Goal: Communication & Community: Answer question/provide support

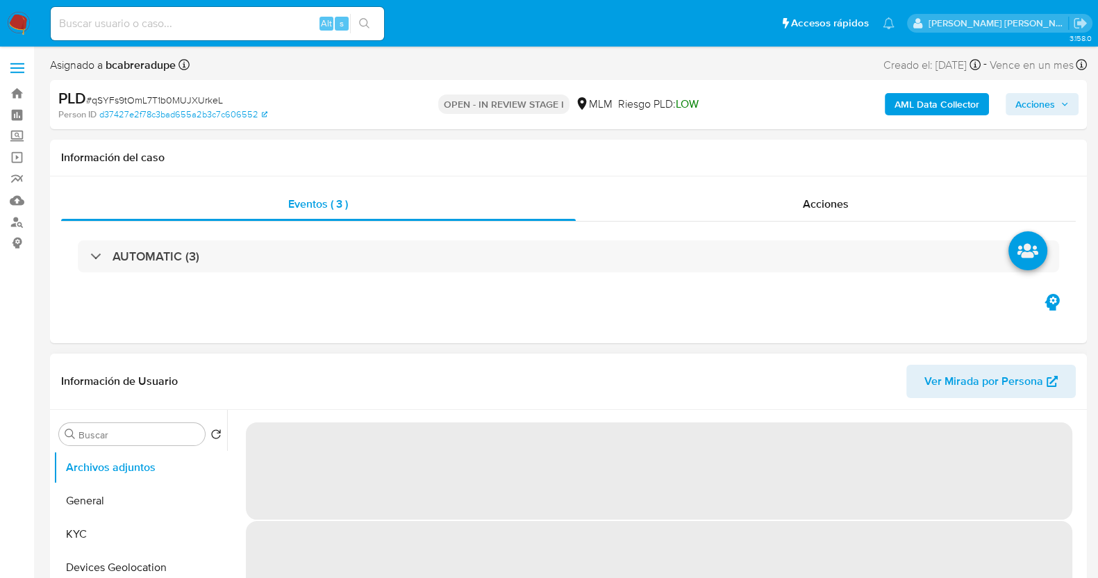
select select "10"
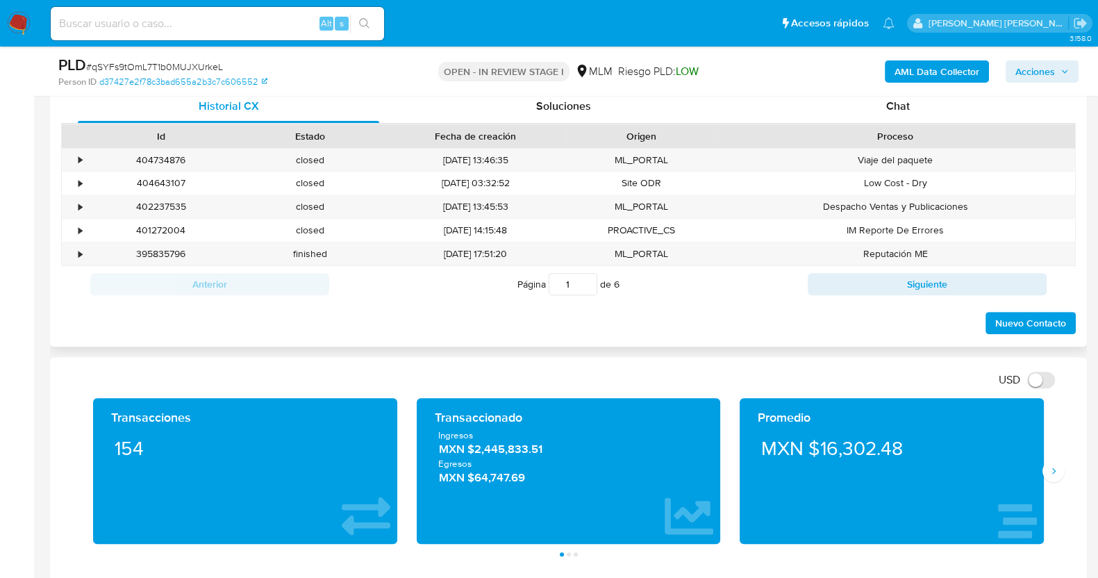
scroll to position [607, 0]
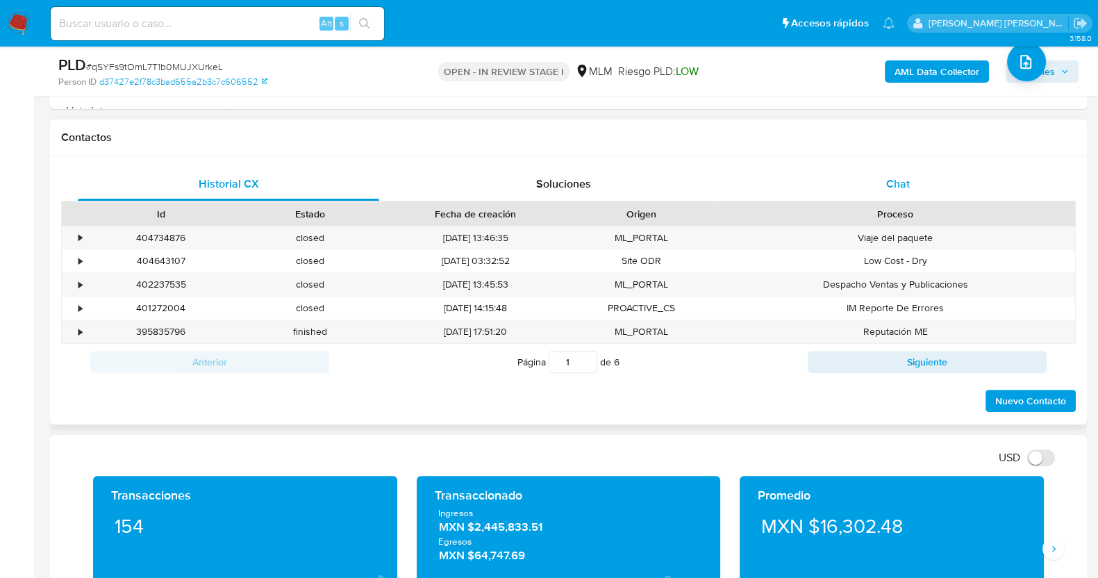
click at [896, 177] on span "Chat" at bounding box center [898, 184] width 24 height 16
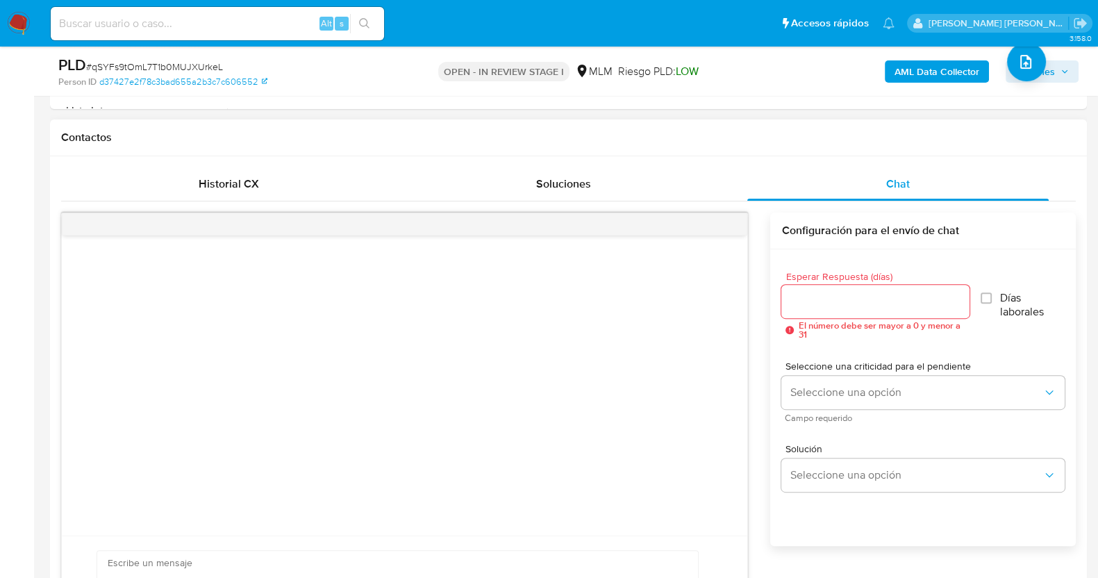
click at [855, 287] on div at bounding box center [874, 301] width 187 height 33
click at [863, 289] on div at bounding box center [874, 301] width 187 height 33
click at [875, 298] on input "Esperar Respuesta (días)" at bounding box center [874, 301] width 187 height 18
type input "2"
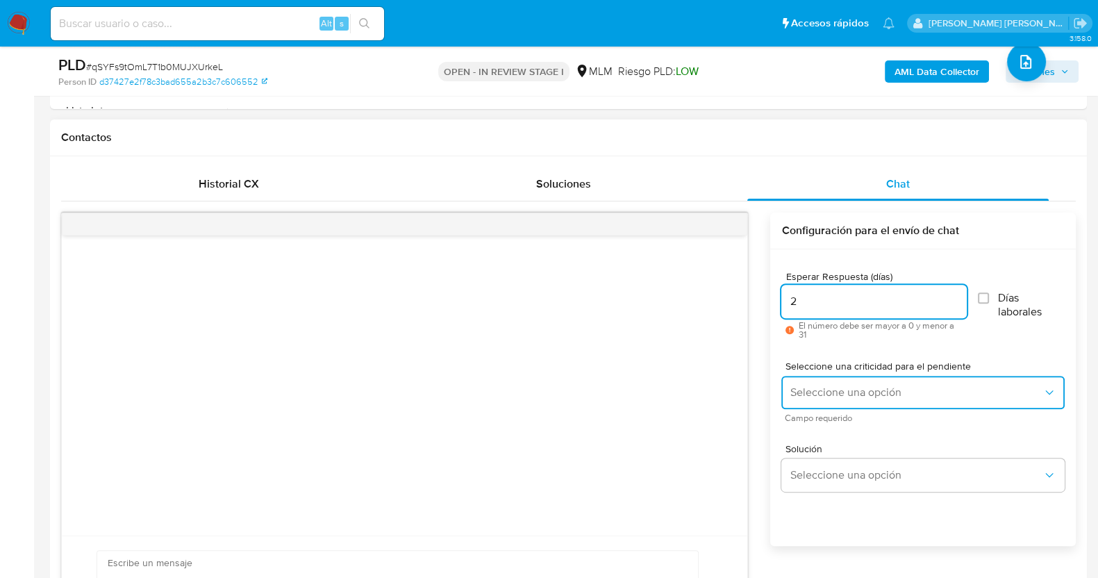
click at [893, 394] on span "Seleccione una opción" at bounding box center [916, 392] width 253 height 14
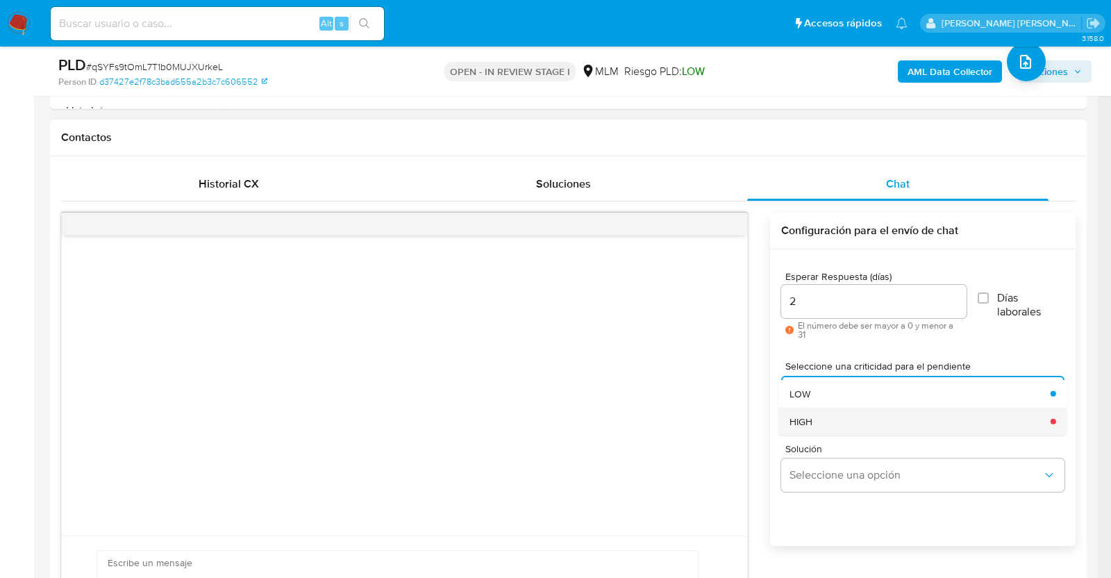
click at [849, 420] on div "HIGH" at bounding box center [916, 421] width 253 height 28
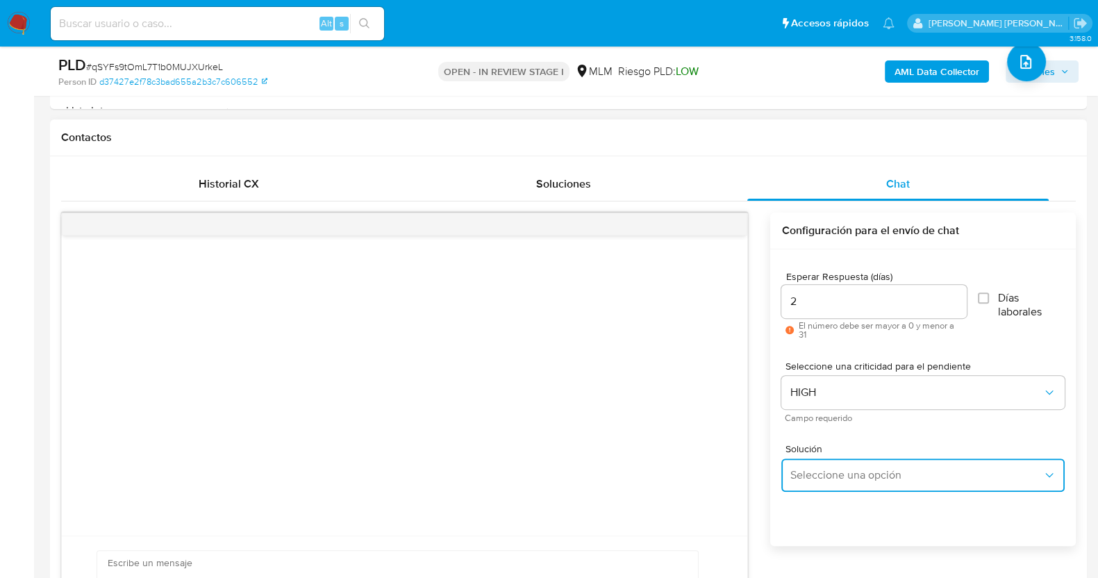
click at [862, 468] on span "Seleccione una opción" at bounding box center [916, 475] width 253 height 14
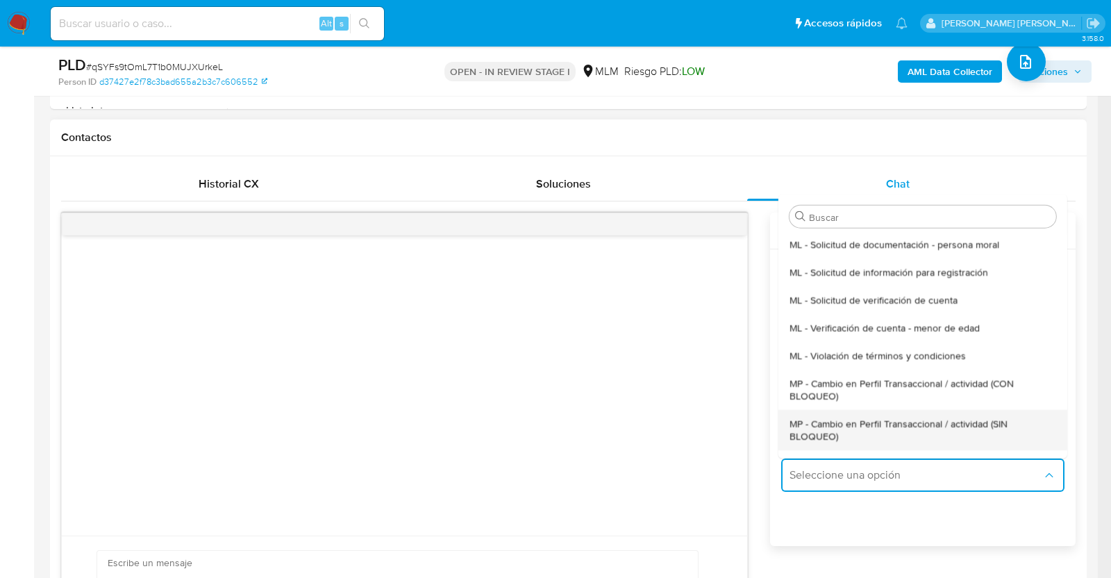
click at [876, 427] on span "MP - Cambio en Perfil Transaccional / actividad (SIN BLOQUEO)" at bounding box center [919, 429] width 258 height 25
type textarea "Estimado ,Te comunicamos que se ha identificado un cambio en el uso habitual de…"
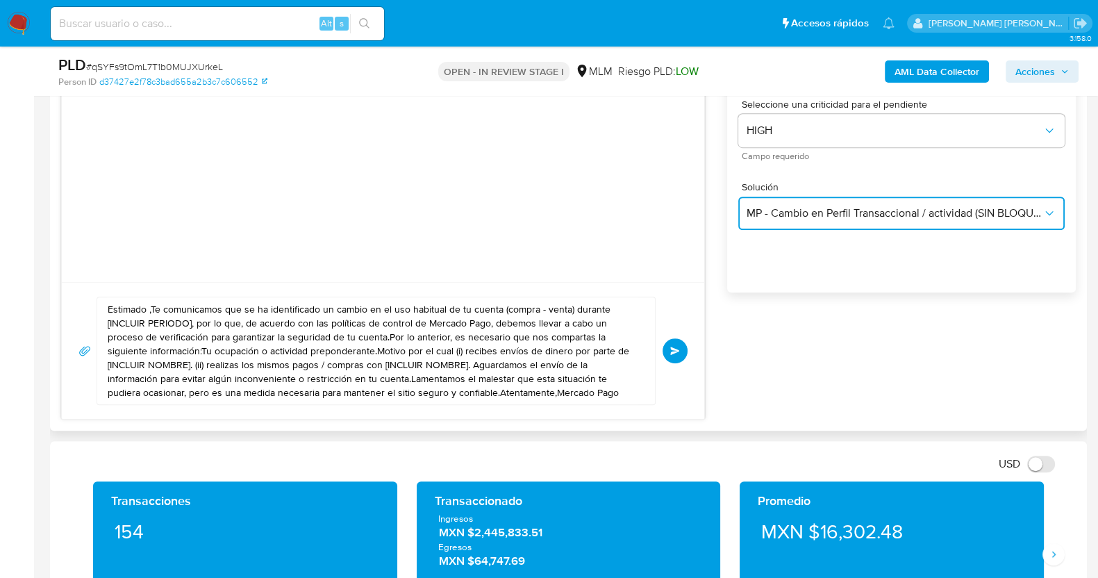
scroll to position [868, 0]
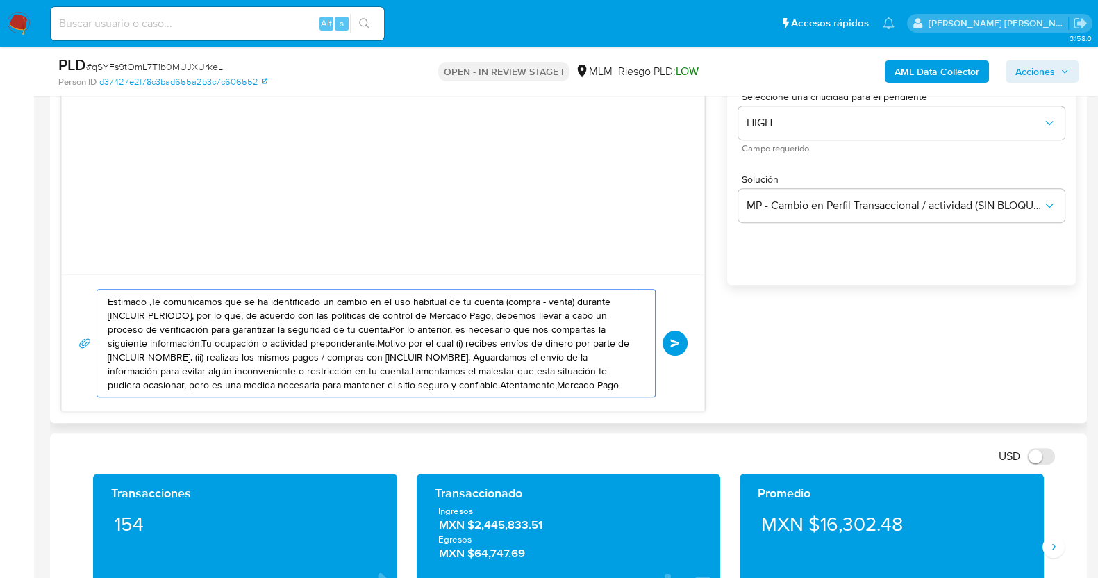
drag, startPoint x: 549, startPoint y: 381, endPoint x: 65, endPoint y: 292, distance: 492.2
click at [65, 292] on div "Estimado ,Te comunicamos que se ha identificado un cambio en el uso habitual de…" at bounding box center [383, 342] width 642 height 137
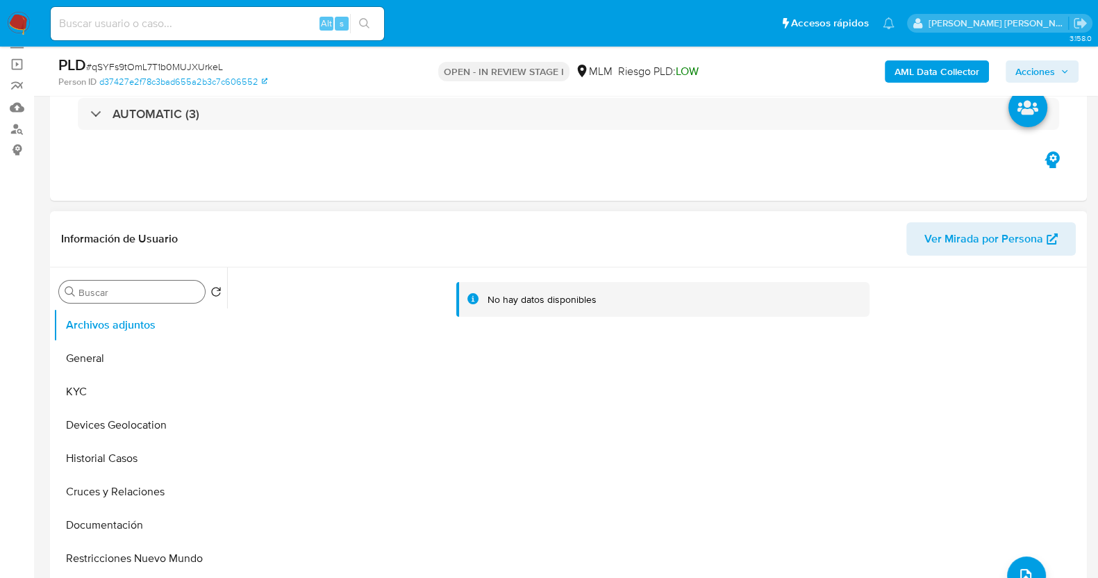
scroll to position [86, 0]
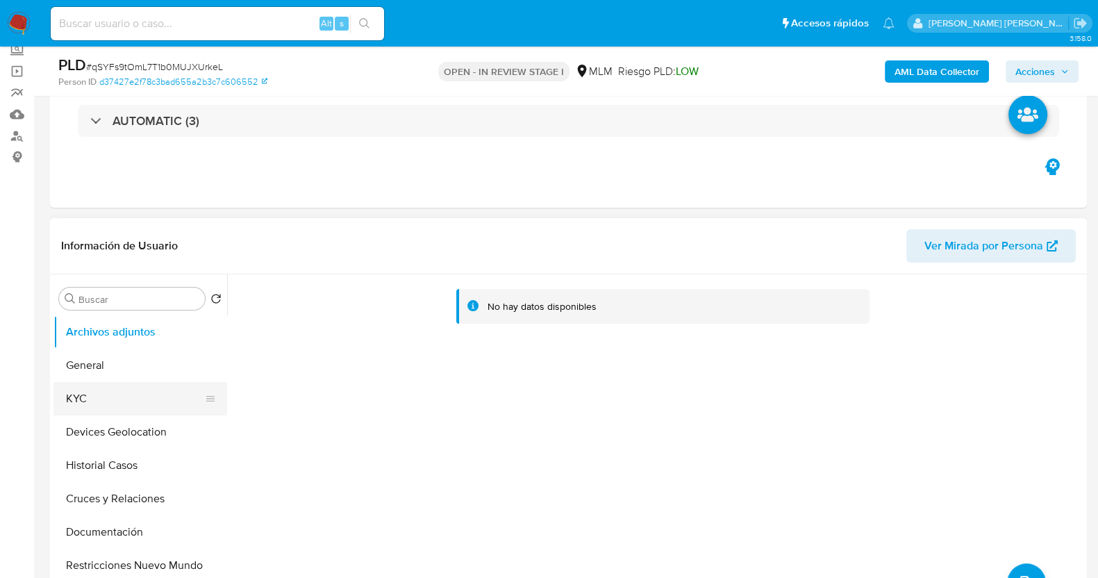
click at [135, 404] on button "KYC" at bounding box center [134, 398] width 162 height 33
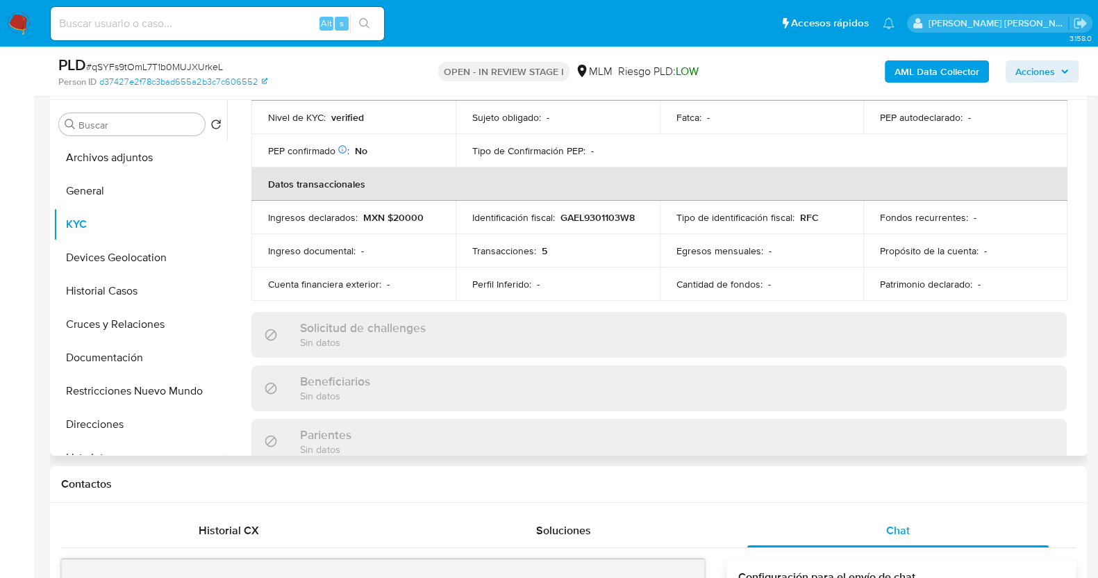
scroll to position [260, 0]
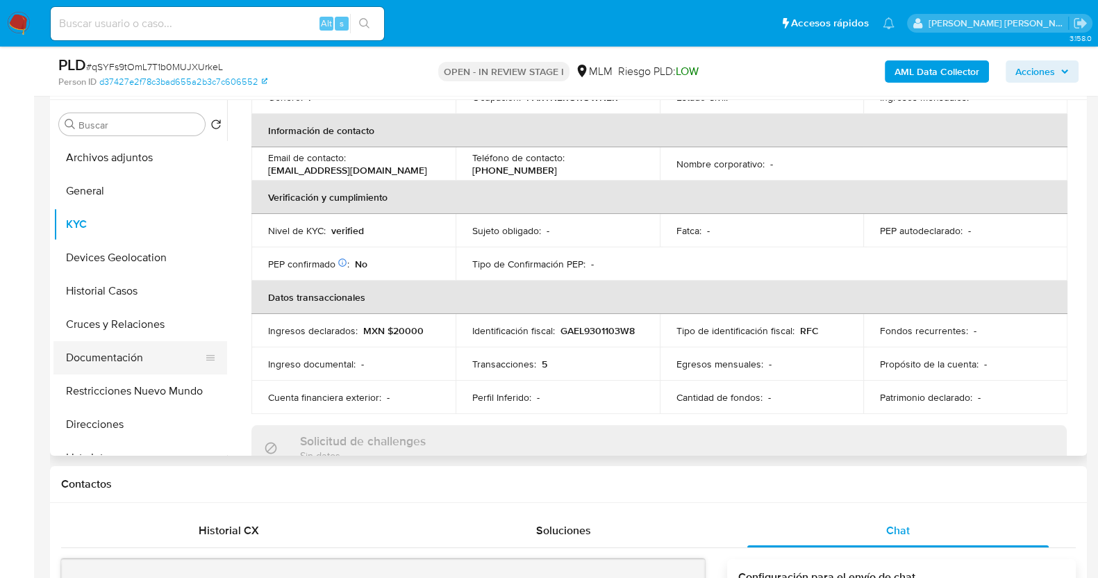
click at [136, 344] on button "Documentación" at bounding box center [134, 357] width 162 height 33
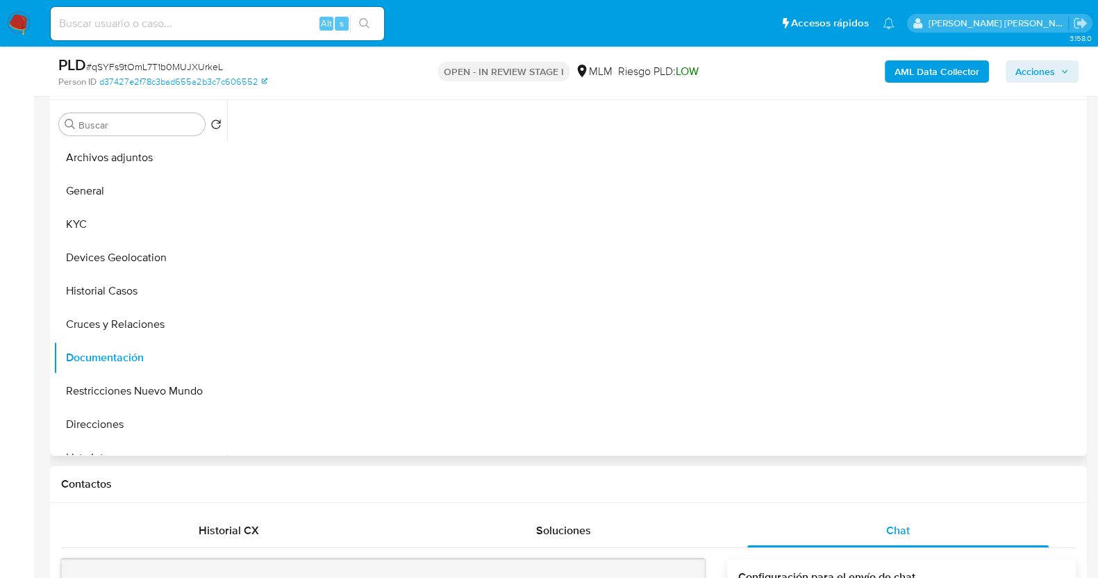
scroll to position [0, 0]
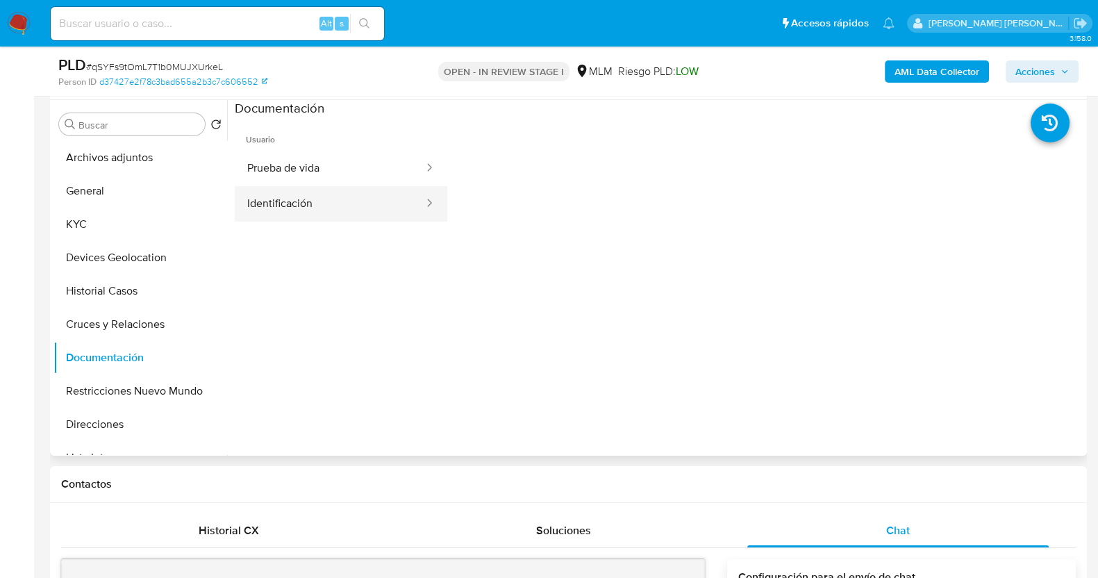
click at [317, 215] on button "Identificación" at bounding box center [330, 203] width 190 height 35
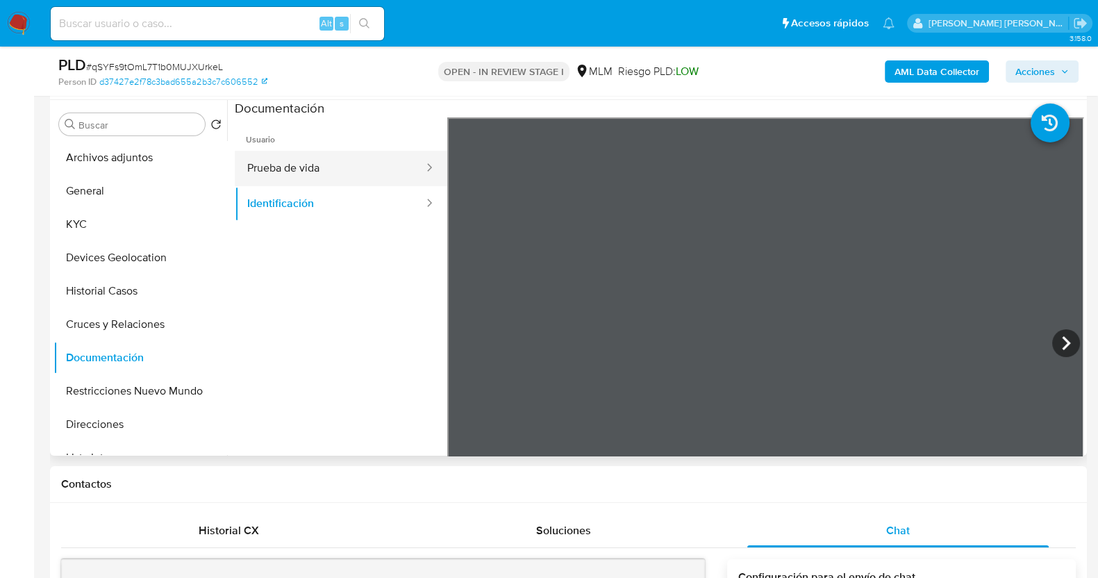
click at [333, 175] on button "Prueba de vida" at bounding box center [330, 168] width 190 height 35
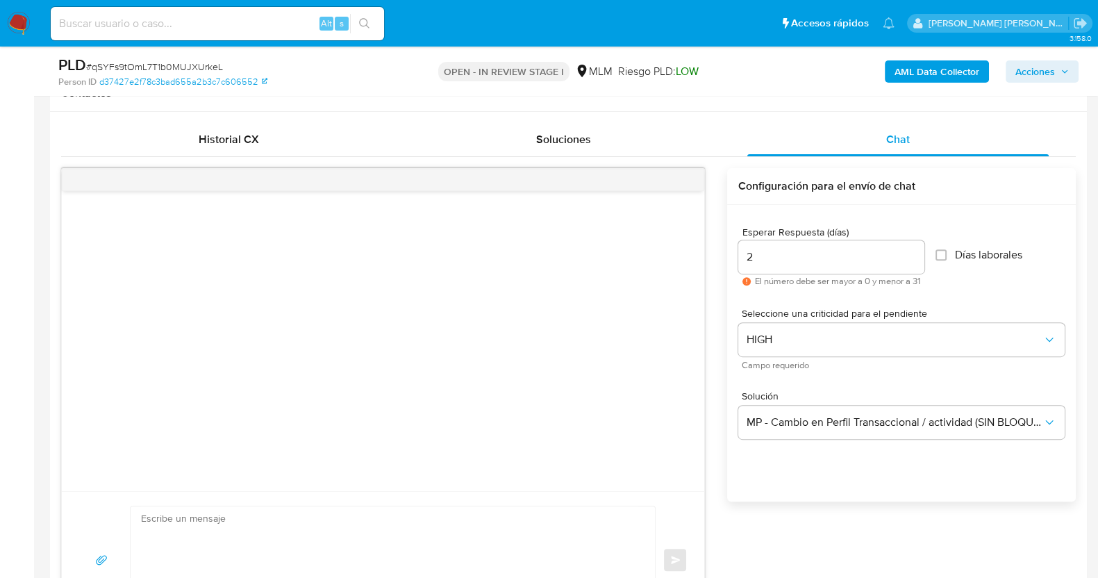
scroll to position [694, 0]
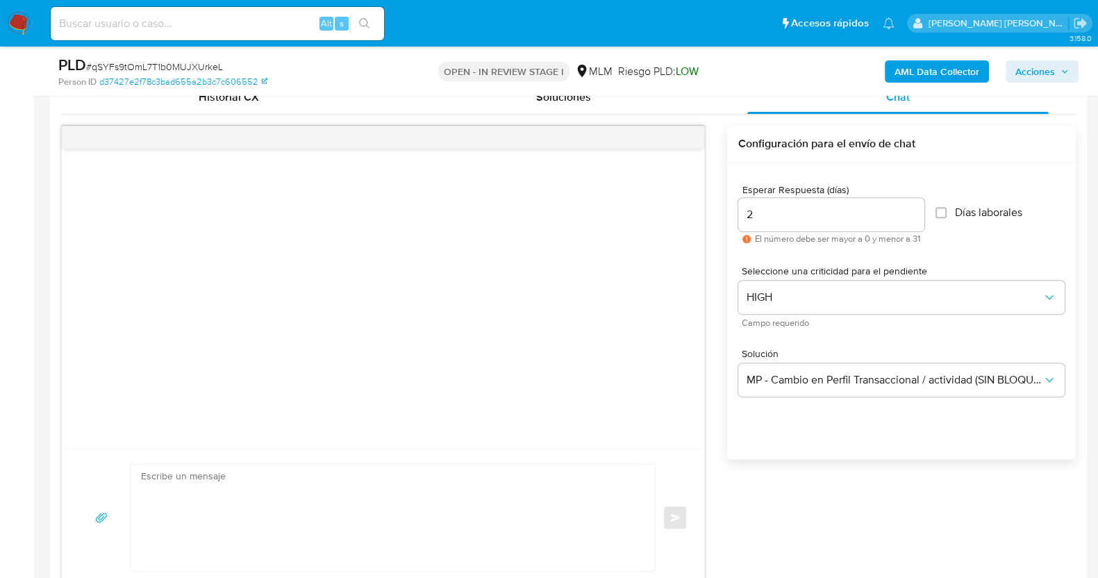
click at [431, 496] on textarea at bounding box center [389, 517] width 496 height 107
paste textarea "Loremips Dolorsi, Am consectetur adi el se doeiusmodtem in utlabo et do mag ali…"
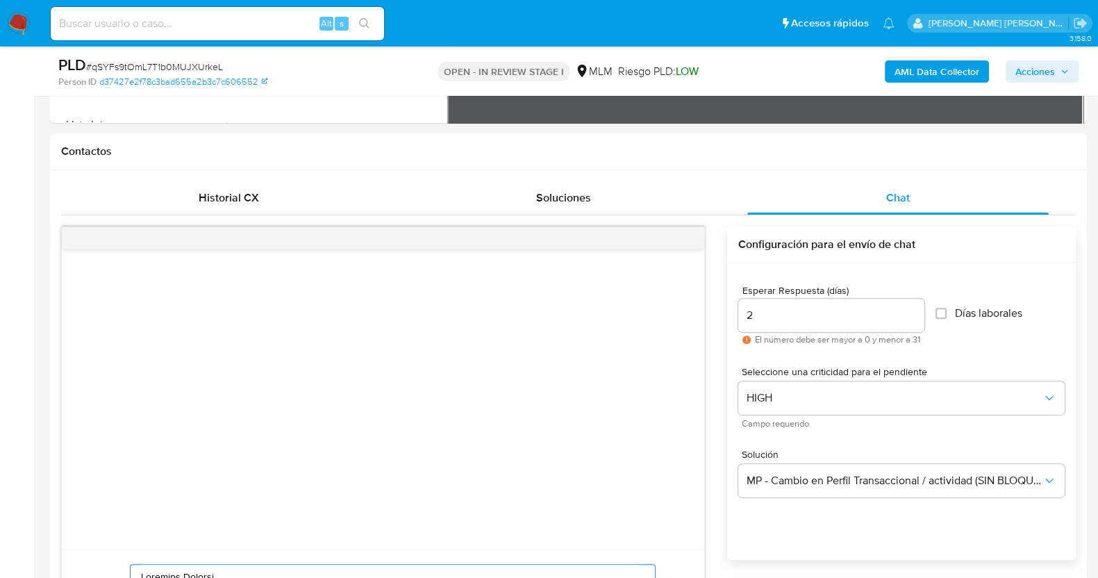
scroll to position [717, 0]
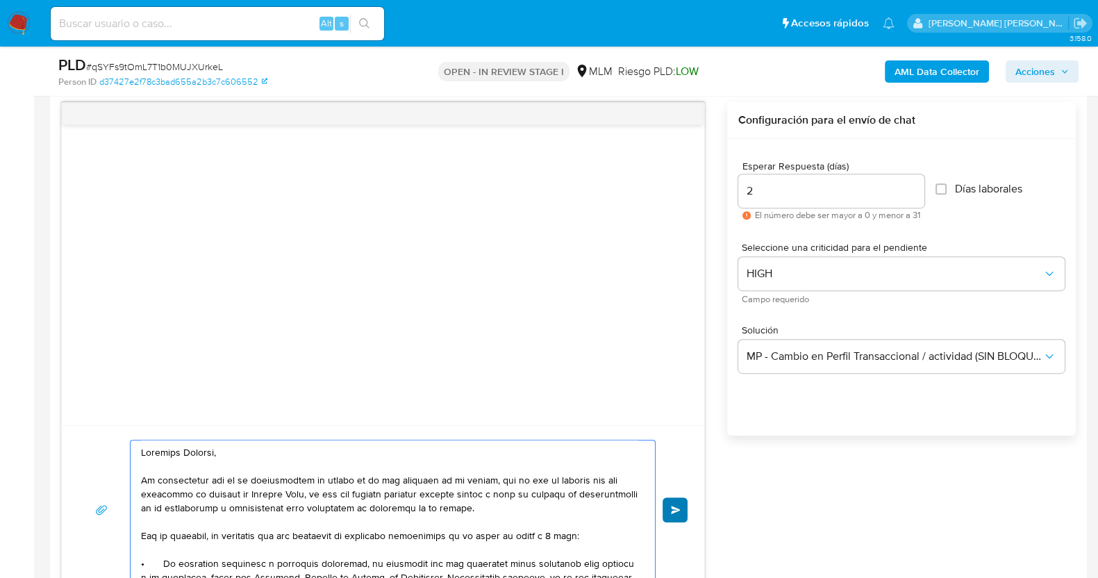
type textarea "Loremips Dolorsi, Am consectetur adi el se doeiusmodtem in utlabo et do mag ali…"
click at [686, 511] on button "Enviar" at bounding box center [674, 509] width 25 height 25
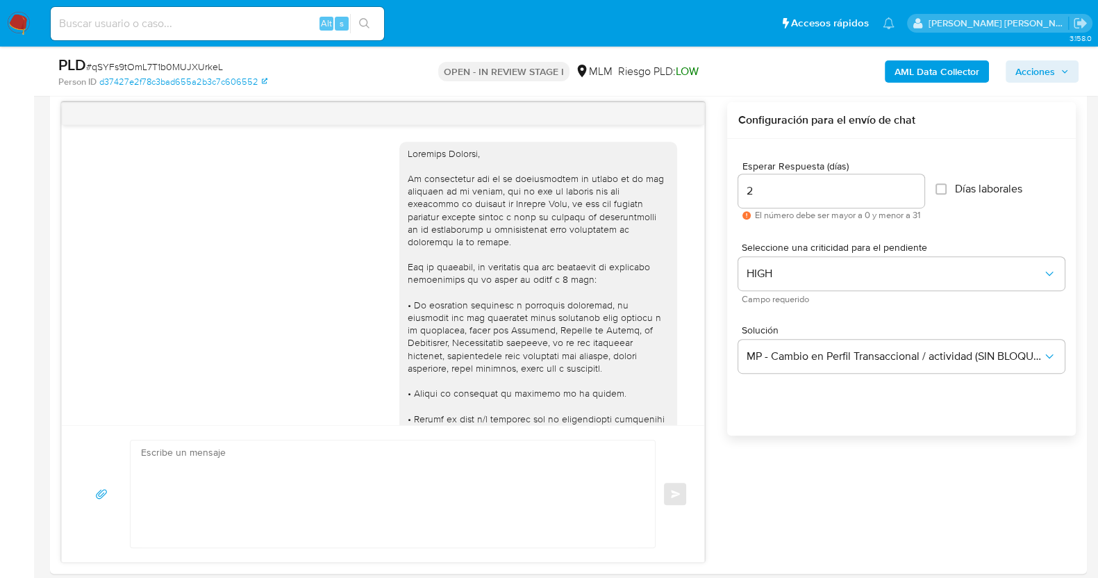
scroll to position [183, 0]
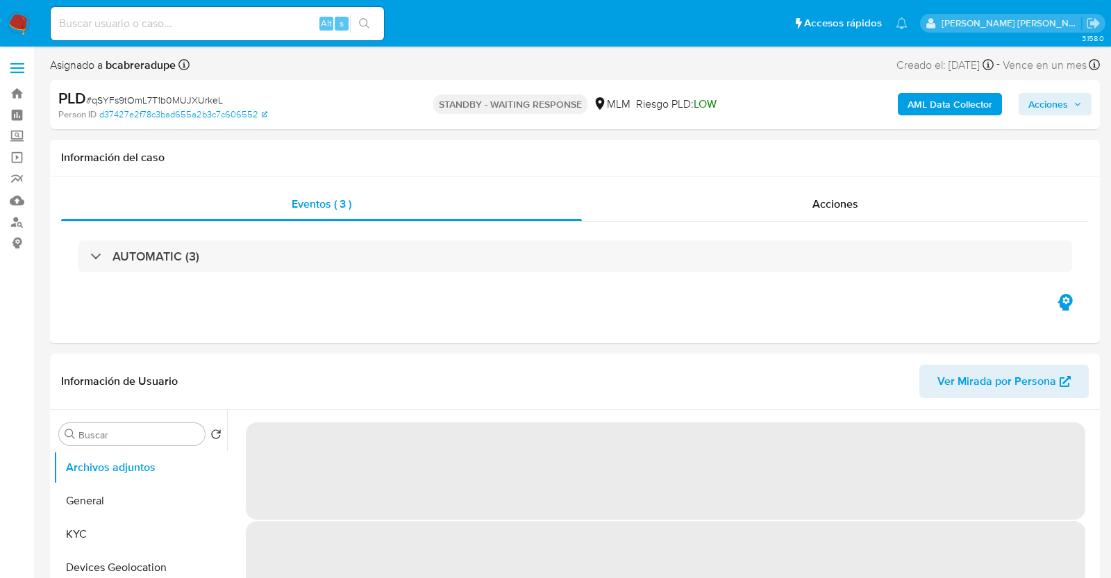
select select "10"
